Goal: Navigation & Orientation: Find specific page/section

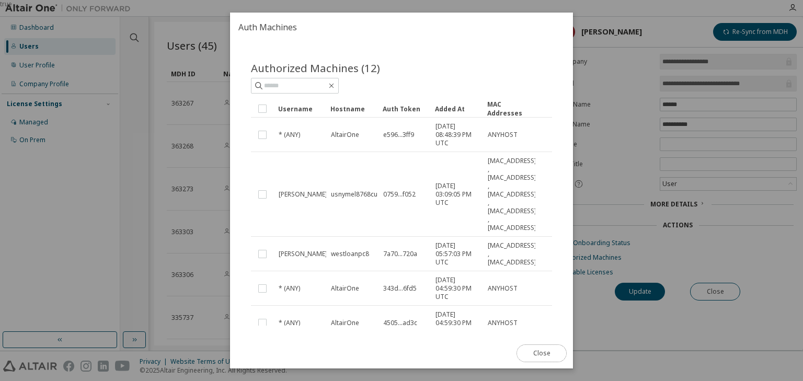
scroll to position [388, 0]
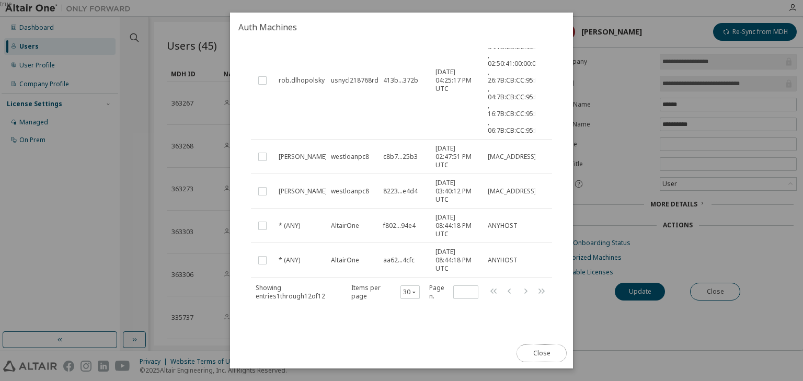
click at [548, 355] on button "Close" at bounding box center [542, 354] width 50 height 18
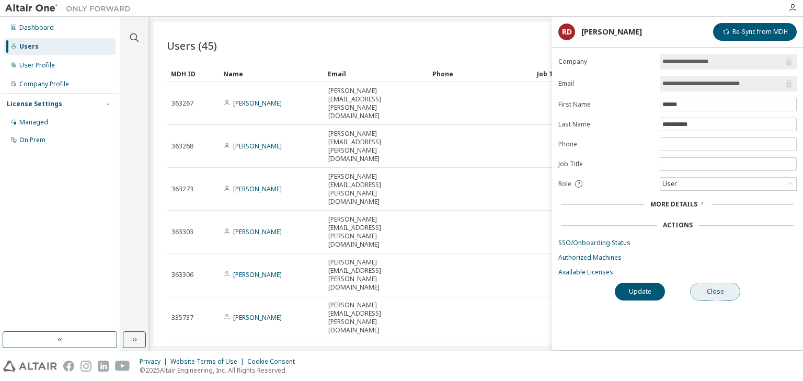
click at [725, 291] on button "Close" at bounding box center [715, 292] width 50 height 18
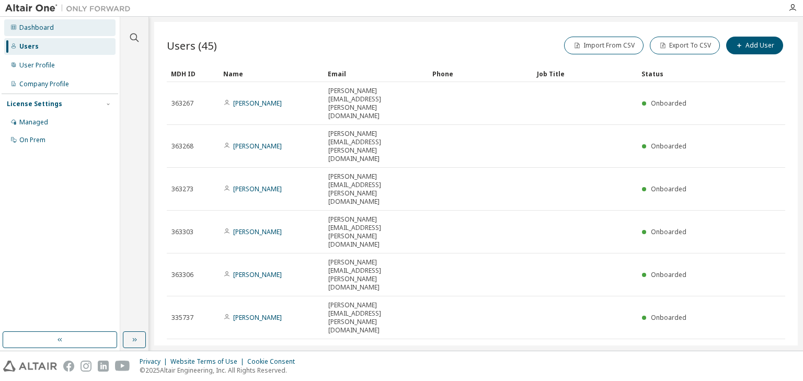
click at [31, 25] on div "Dashboard" at bounding box center [36, 28] width 35 height 8
